Goal: Find specific page/section: Find specific page/section

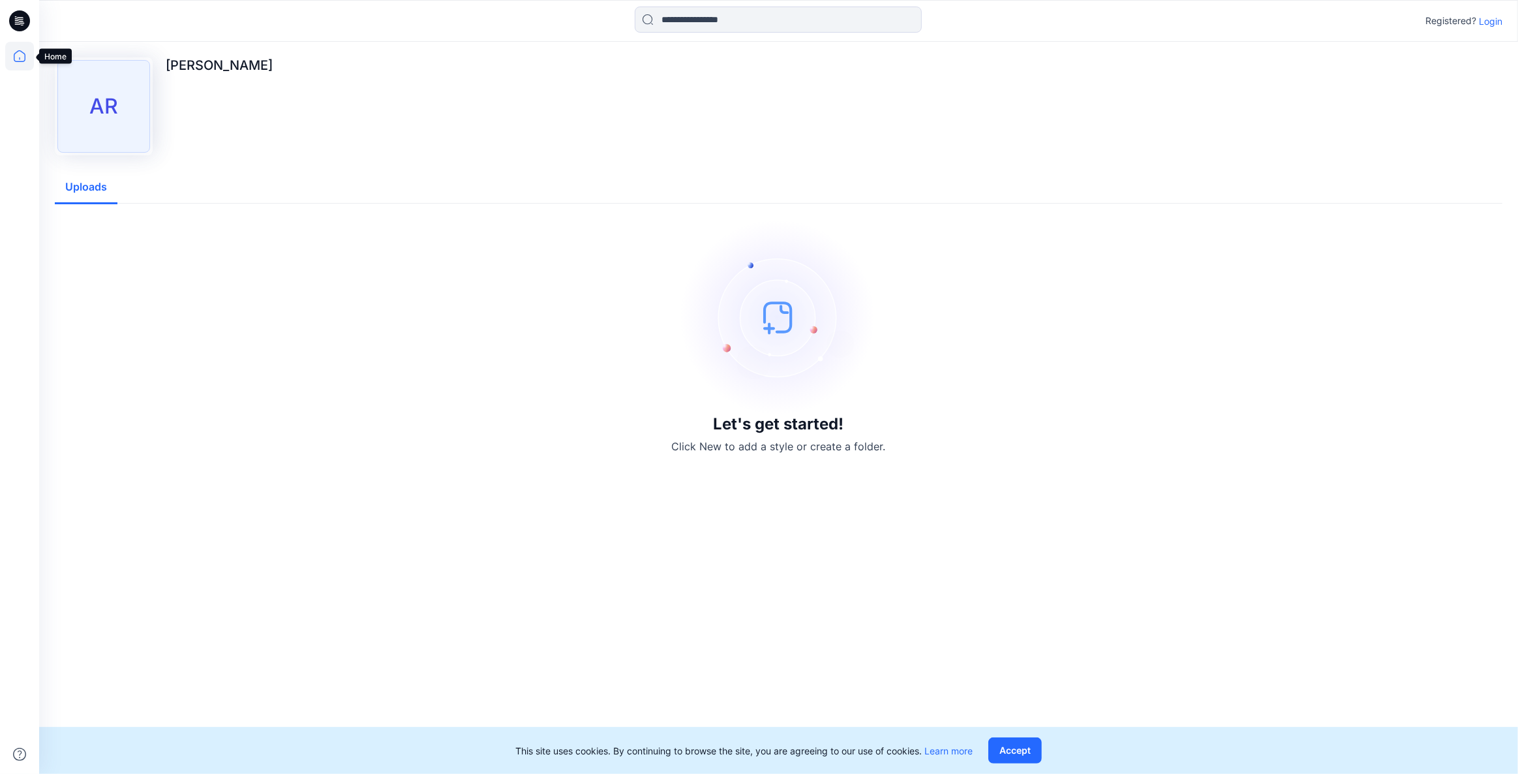
click at [19, 53] on icon at bounding box center [19, 56] width 29 height 29
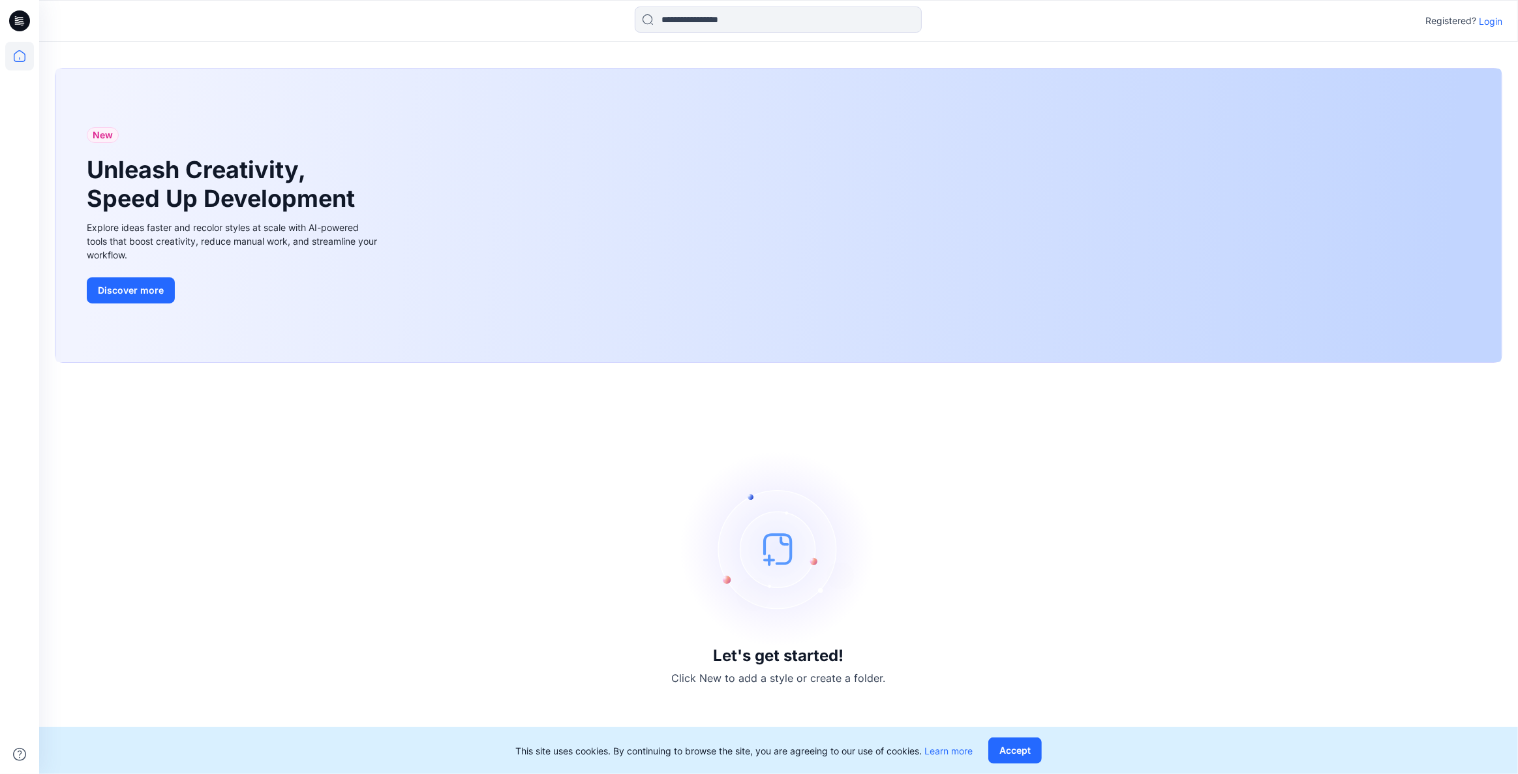
click at [1490, 18] on p "Login" at bounding box center [1490, 21] width 23 height 14
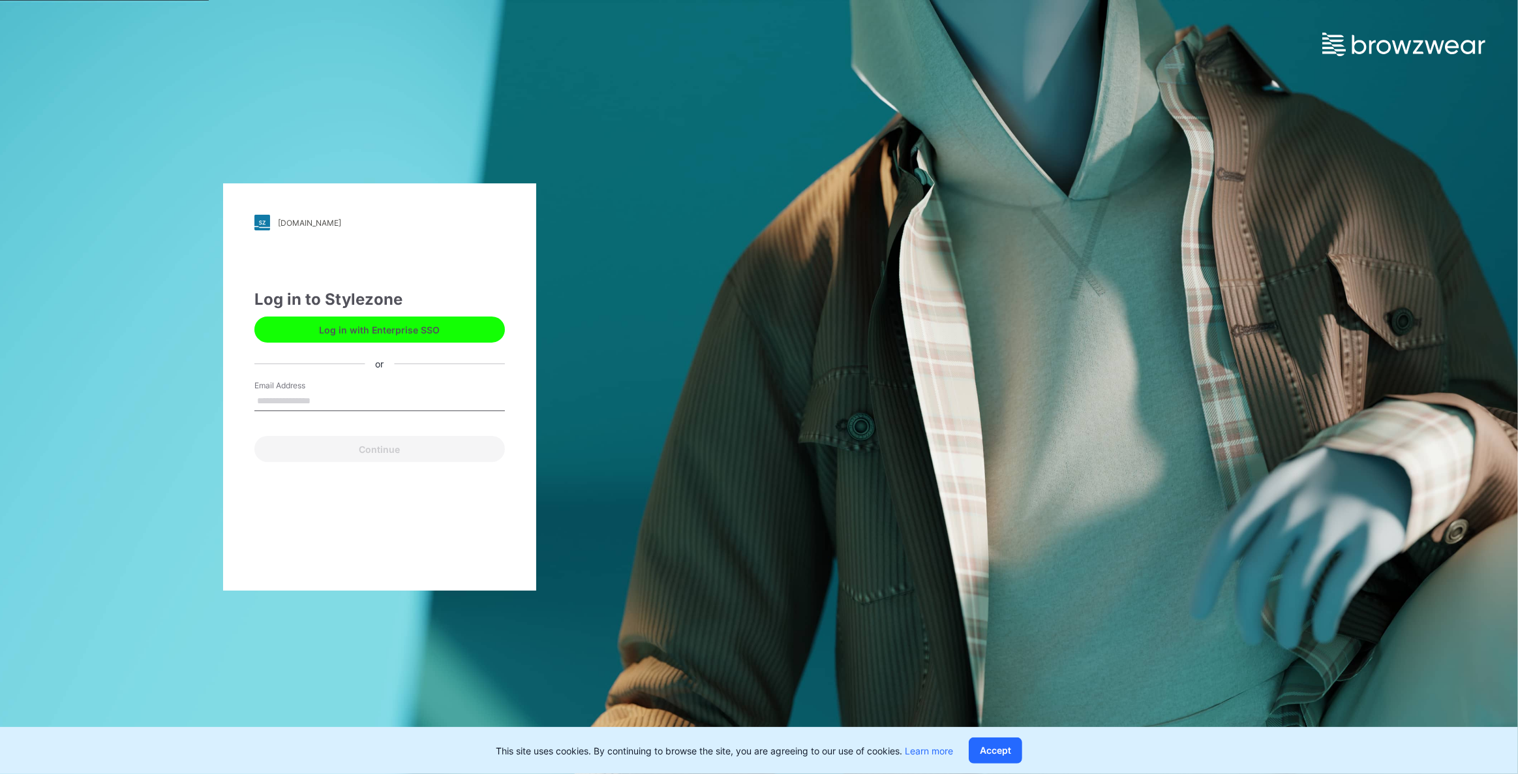
click at [344, 395] on input "Email Address" at bounding box center [379, 402] width 251 height 20
type input "**********"
click at [347, 447] on button "Continue" at bounding box center [379, 449] width 251 height 26
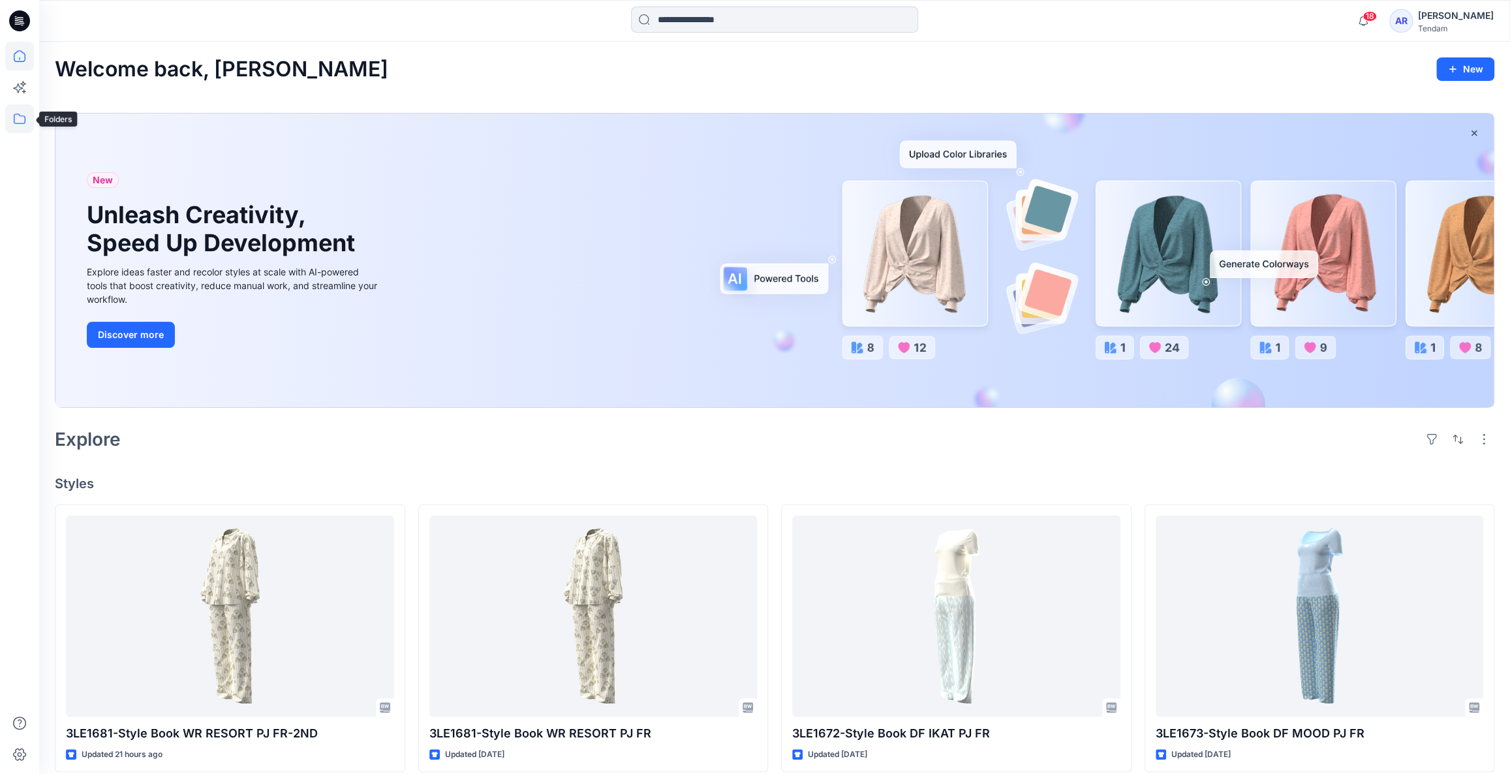
click at [16, 117] on icon at bounding box center [19, 118] width 29 height 29
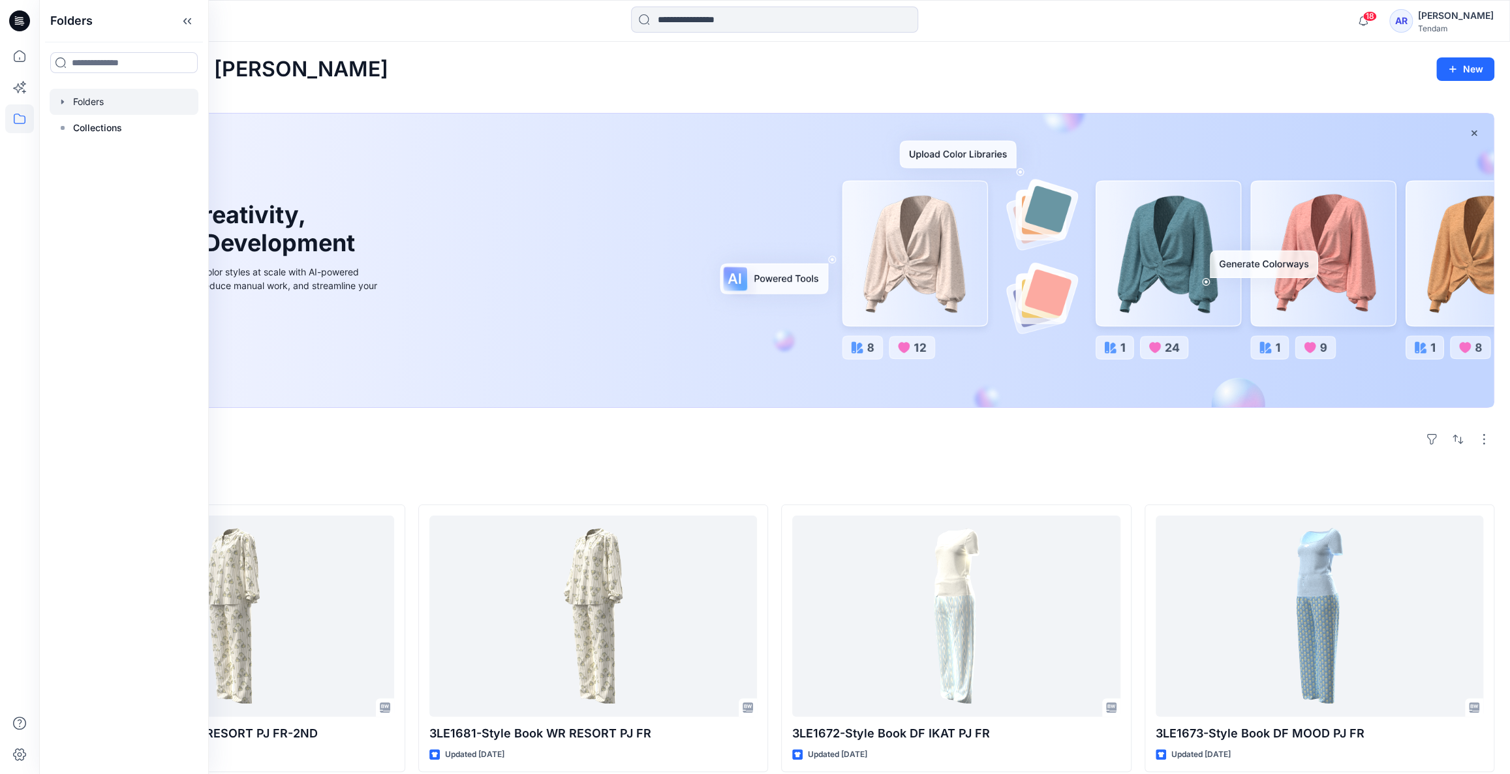
click at [91, 107] on div at bounding box center [124, 102] width 149 height 26
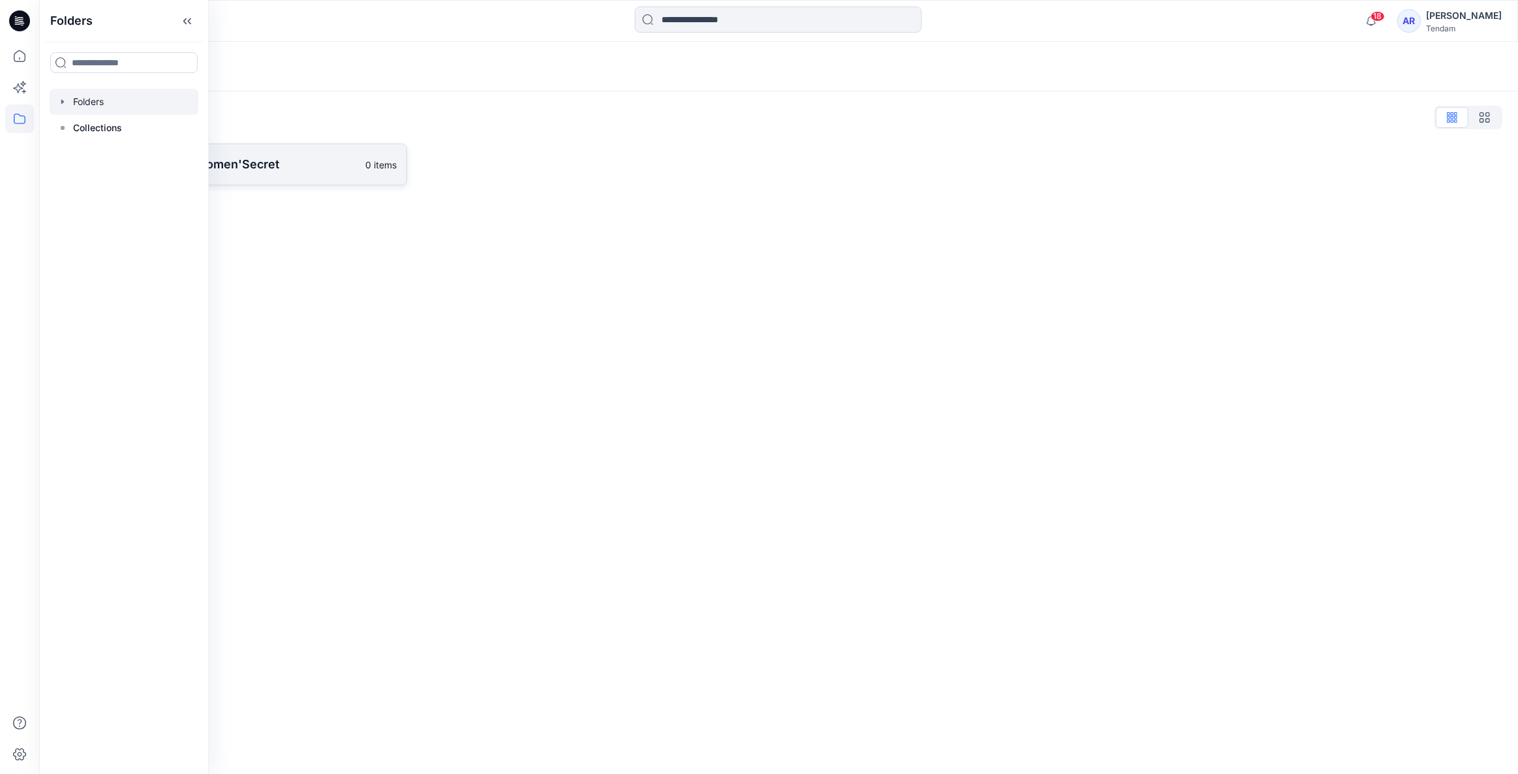
click at [299, 178] on link "[PERSON_NAME] - Women'Secret 0 items" at bounding box center [231, 165] width 352 height 42
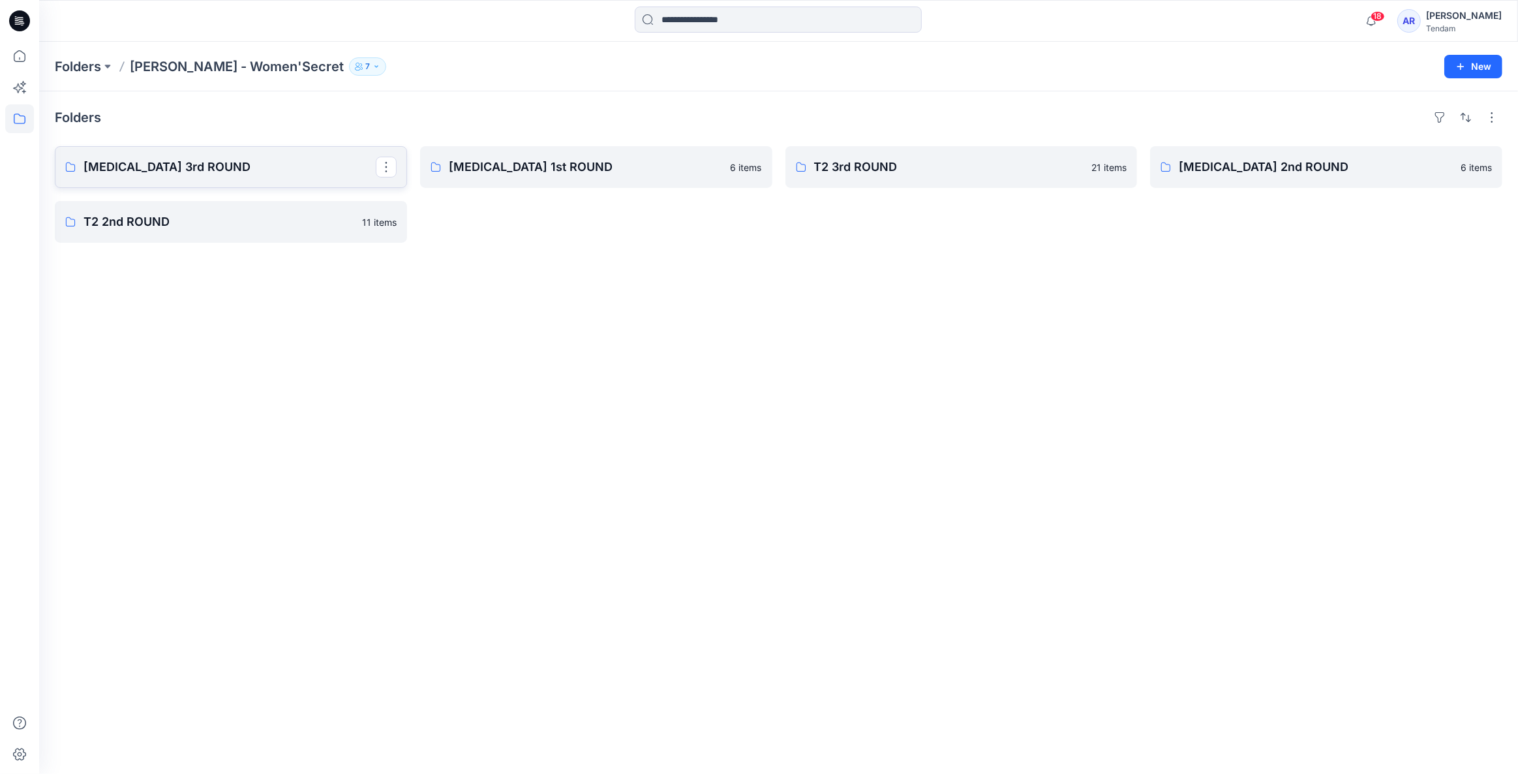
click at [316, 173] on p "[MEDICAL_DATA] 3rd ROUND" at bounding box center [230, 167] width 292 height 18
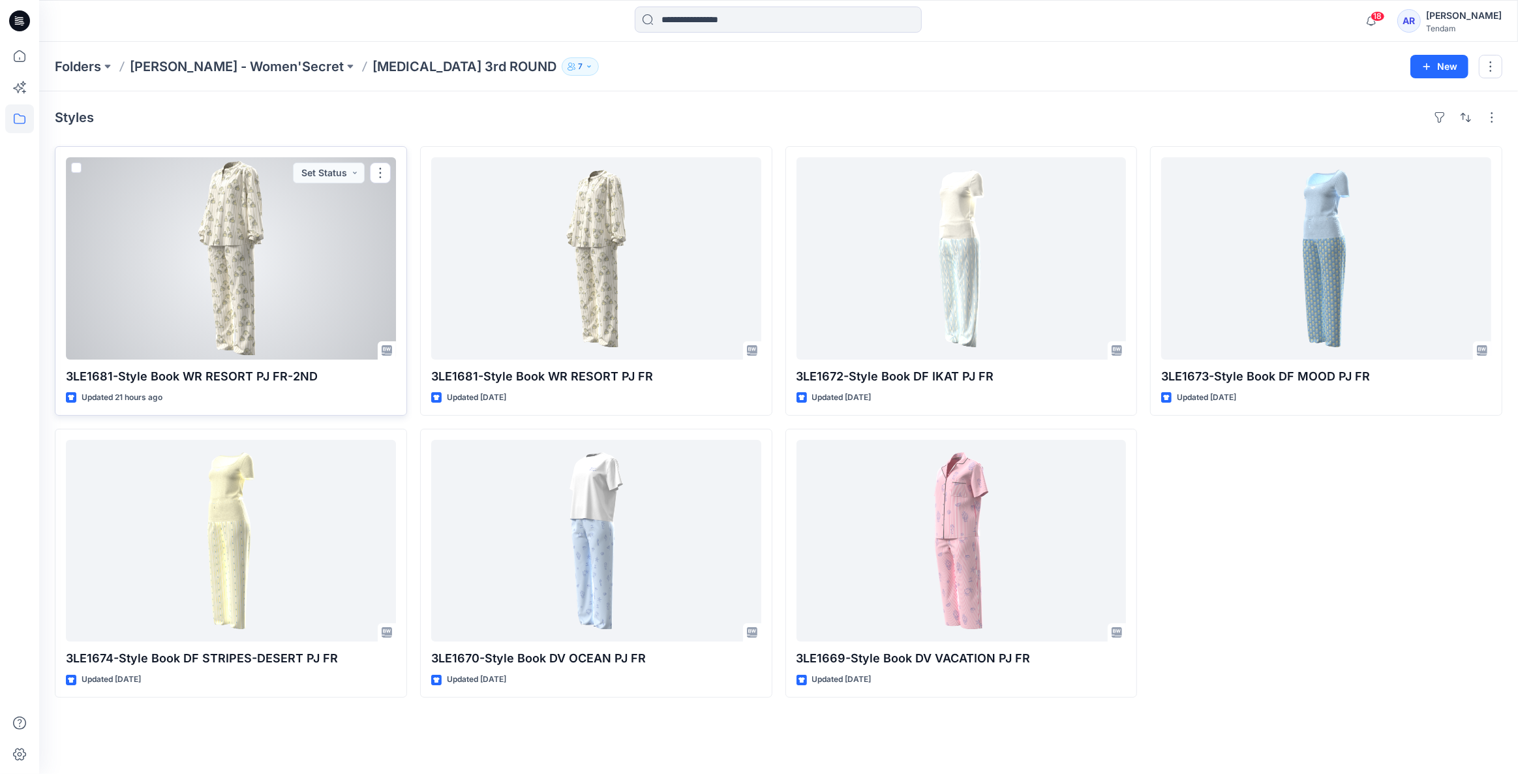
click at [275, 275] on div at bounding box center [231, 258] width 330 height 202
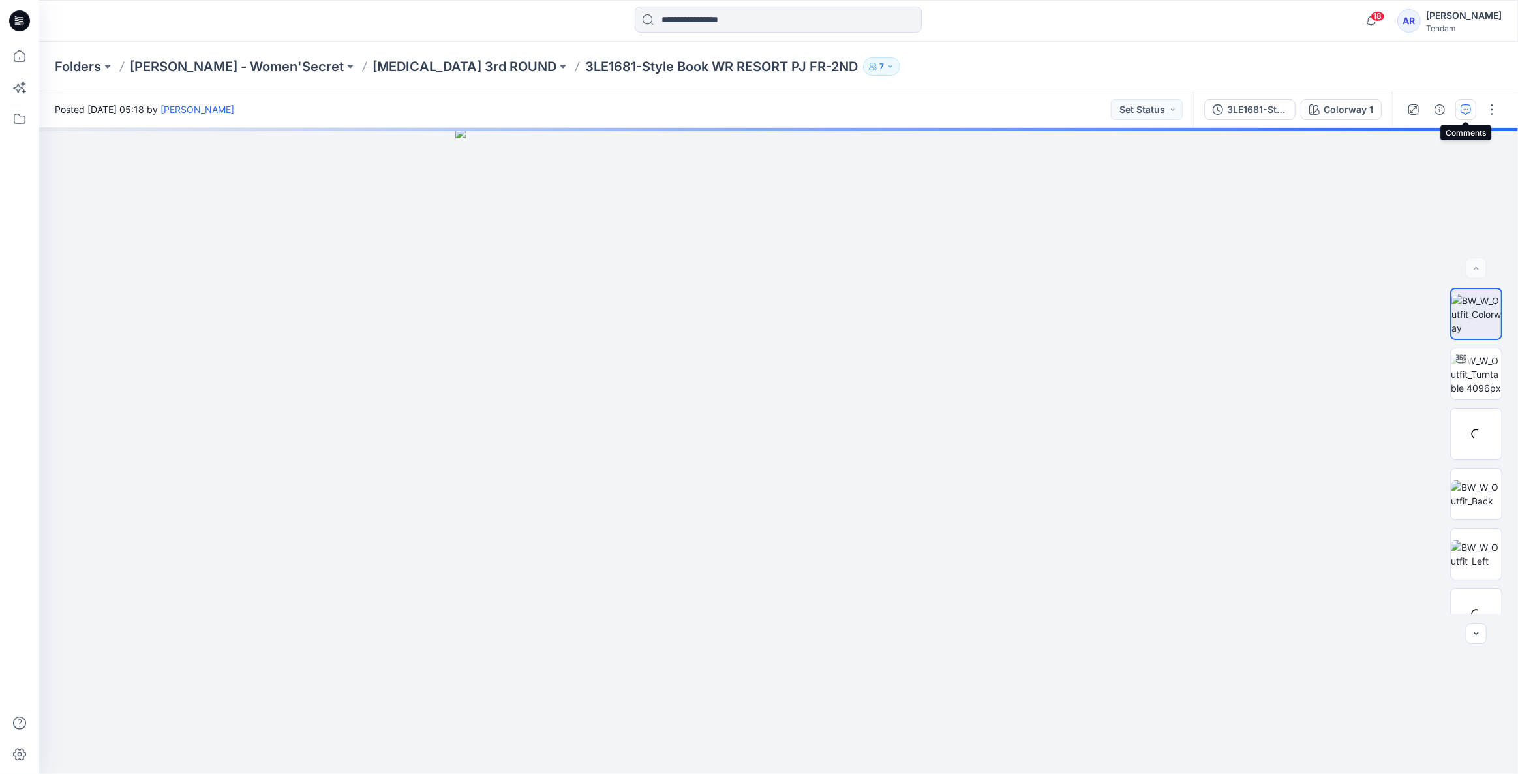
click at [1459, 114] on button "button" at bounding box center [1466, 109] width 21 height 21
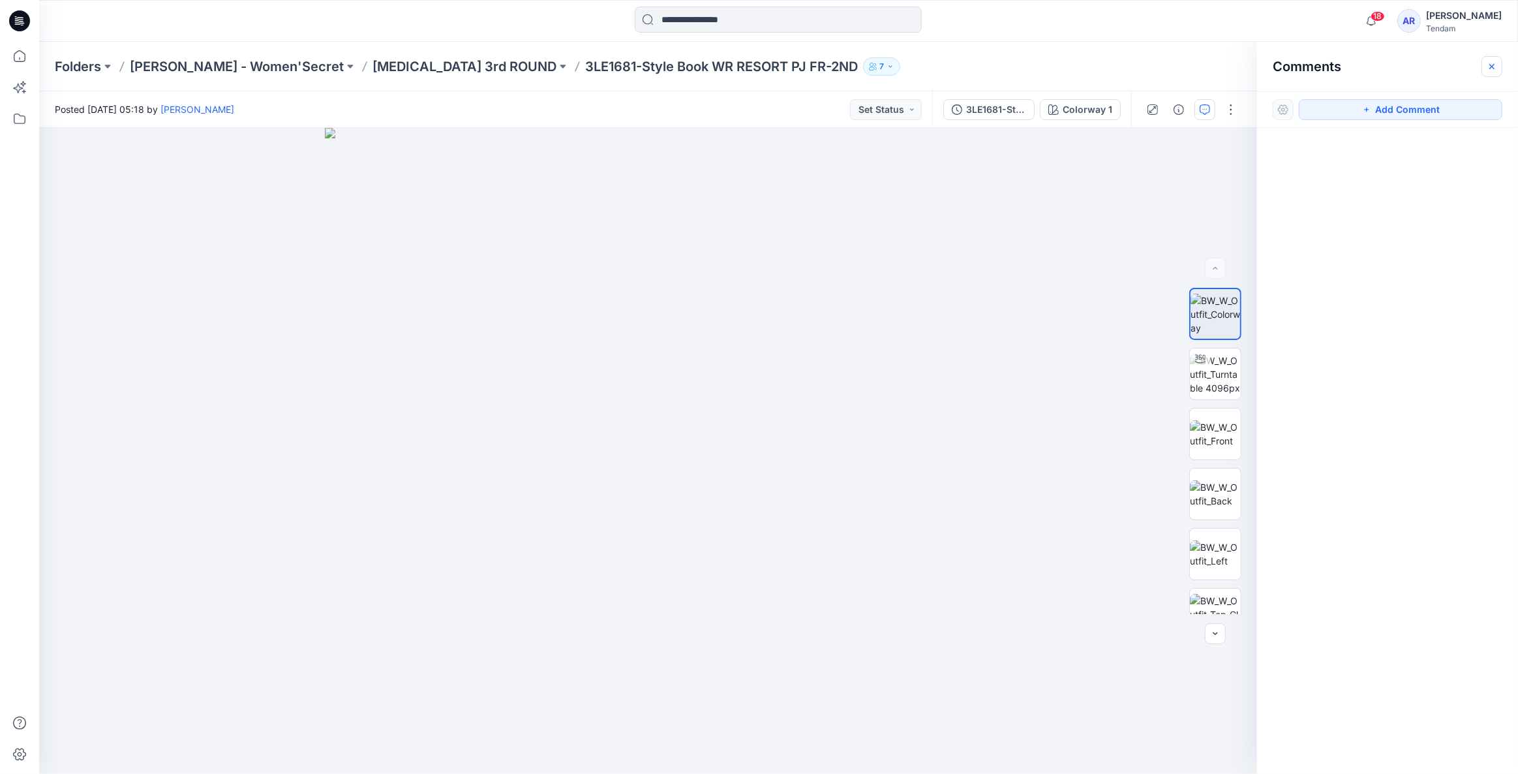
click at [1495, 68] on icon "button" at bounding box center [1492, 66] width 10 height 10
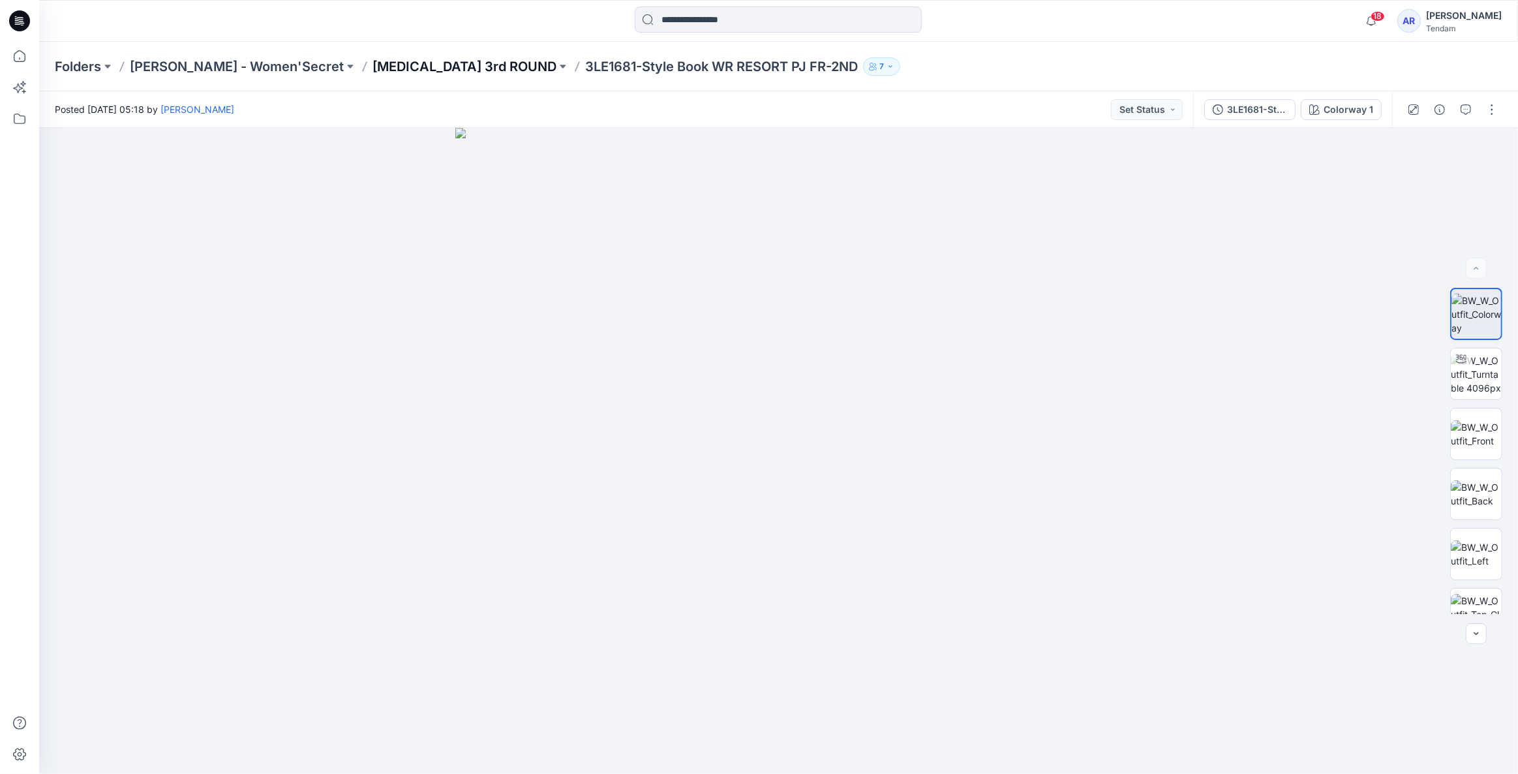
click at [377, 63] on p "T3 3rd ROUND" at bounding box center [465, 66] width 184 height 18
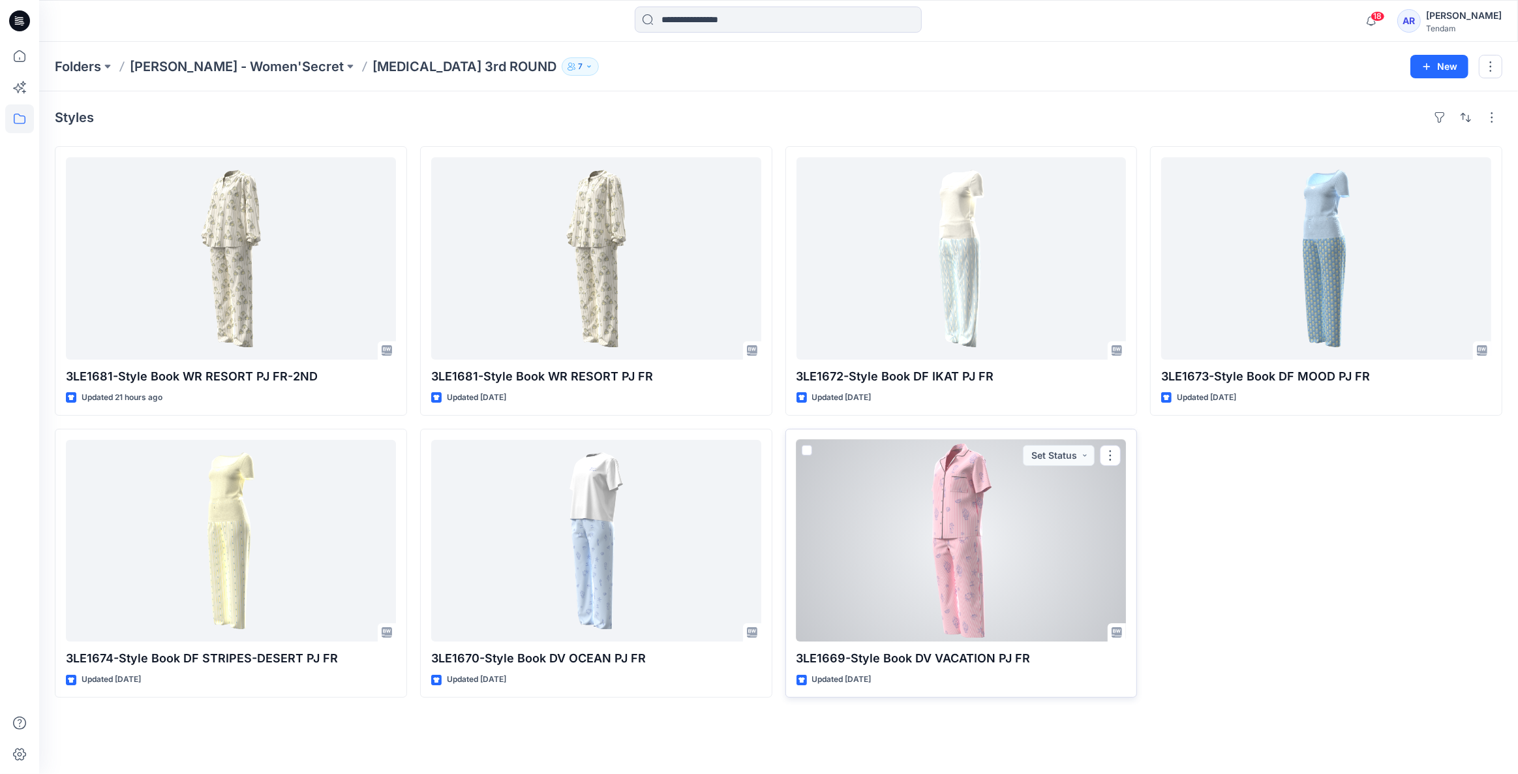
click at [1000, 546] on div at bounding box center [962, 541] width 330 height 202
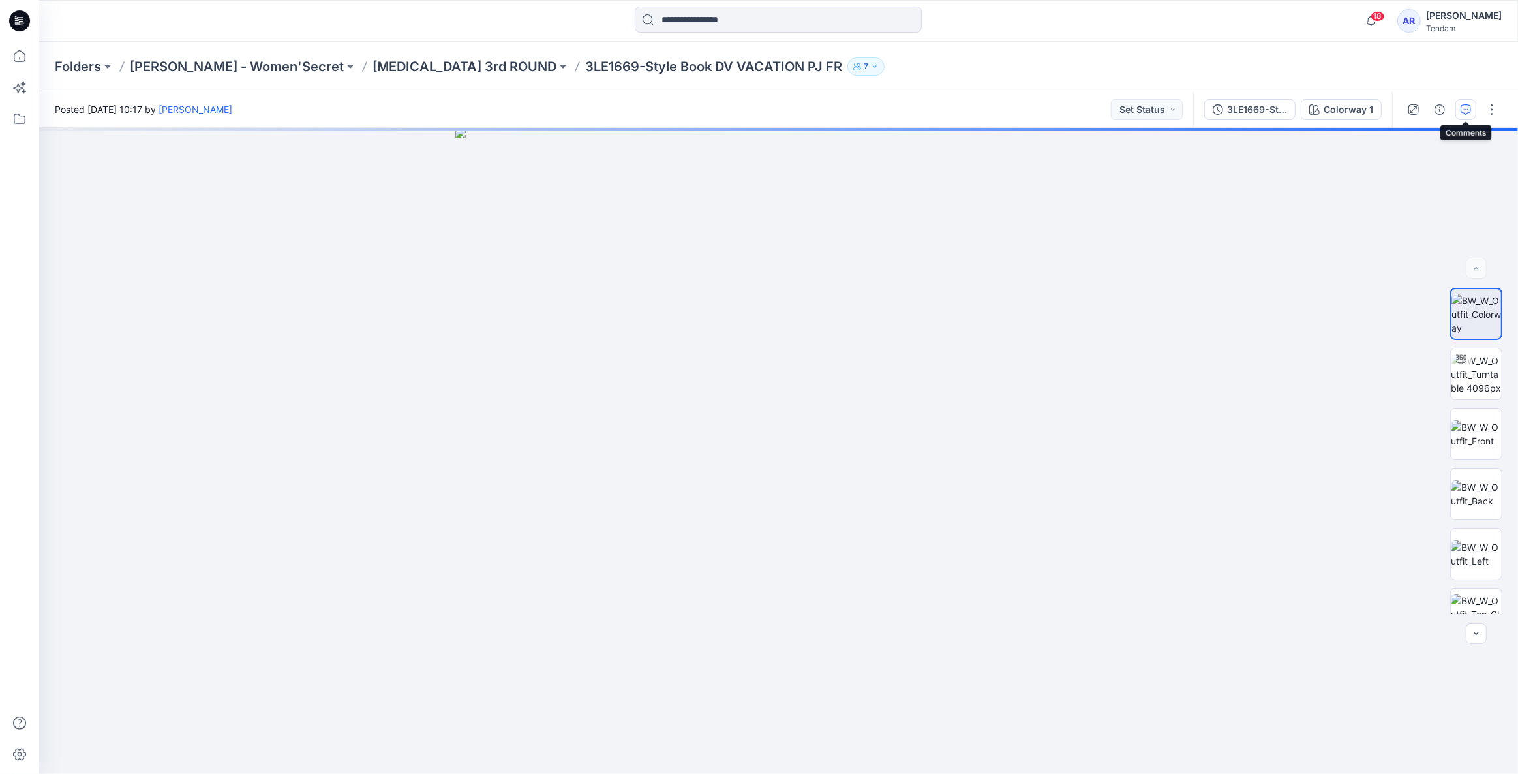
click at [1462, 112] on icon "button" at bounding box center [1466, 109] width 10 height 10
